Goal: Find specific page/section: Find specific page/section

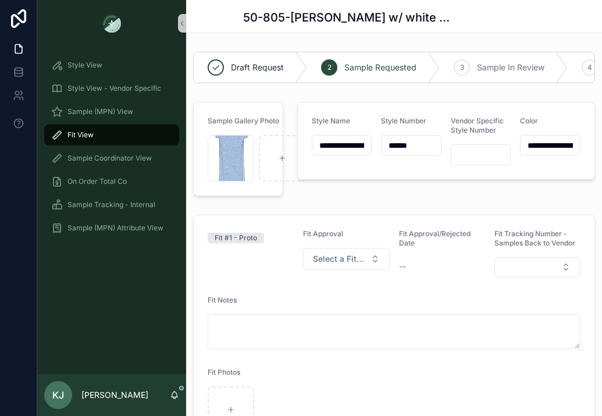
scroll to position [739, 0]
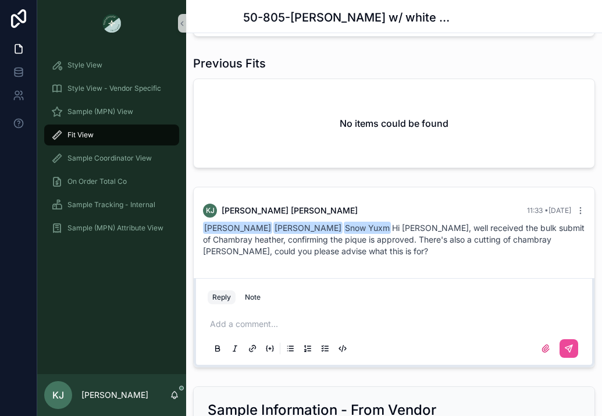
click at [97, 134] on div "Fit View" at bounding box center [111, 135] width 121 height 19
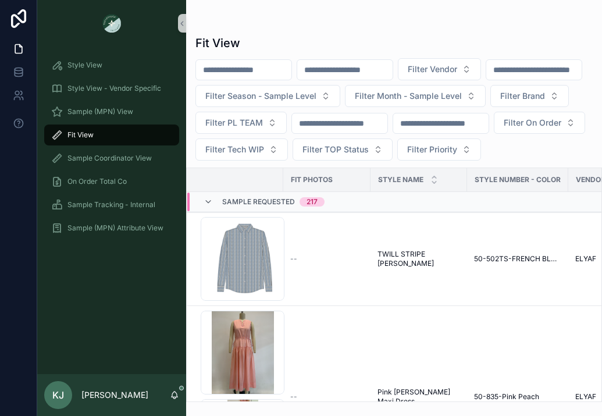
click at [350, 67] on input "scrollable content" at bounding box center [344, 70] width 95 height 16
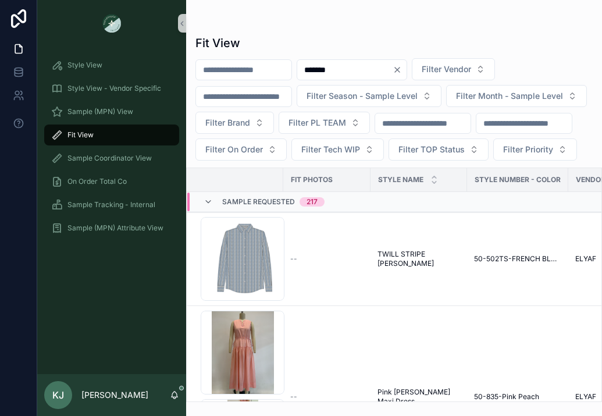
type input "*******"
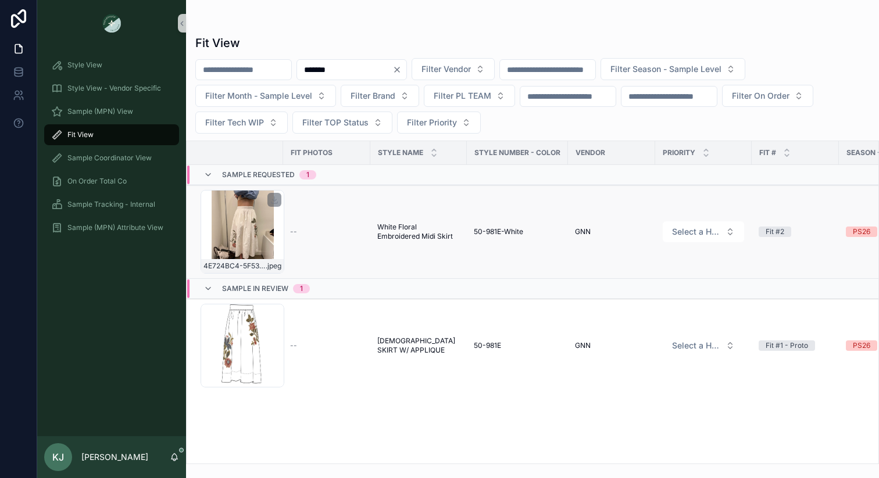
click at [249, 224] on div "4E724BC4-5F53-4D4B-AC27-1C6A5D39C98B_4_5005_c .jpeg" at bounding box center [243, 232] width 84 height 84
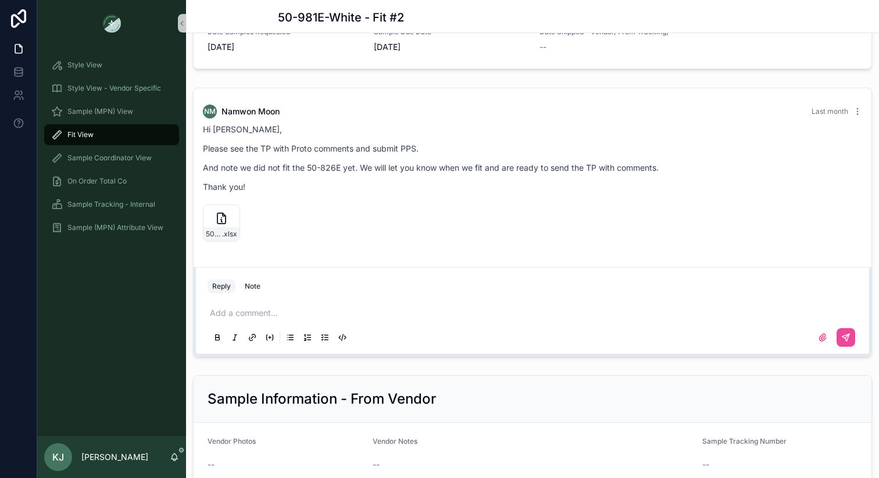
scroll to position [1122, 0]
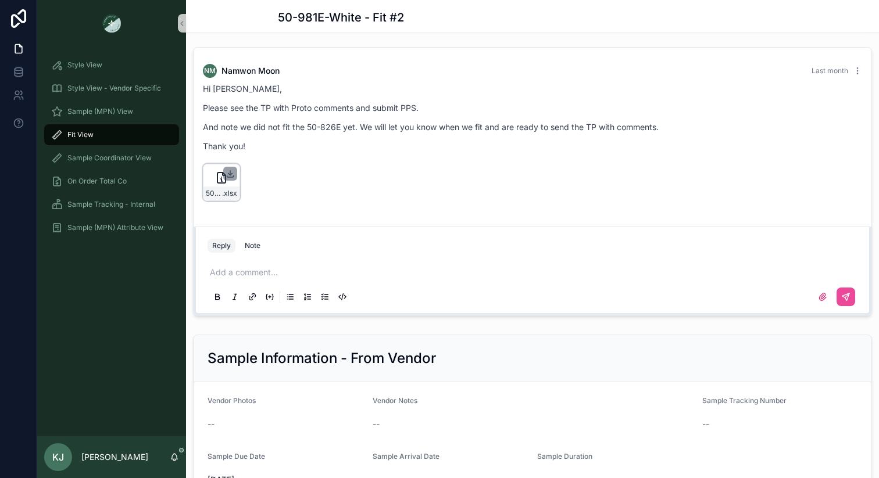
click at [229, 176] on icon "scrollable content" at bounding box center [230, 175] width 4 height 2
